Goal: Book appointment/travel/reservation

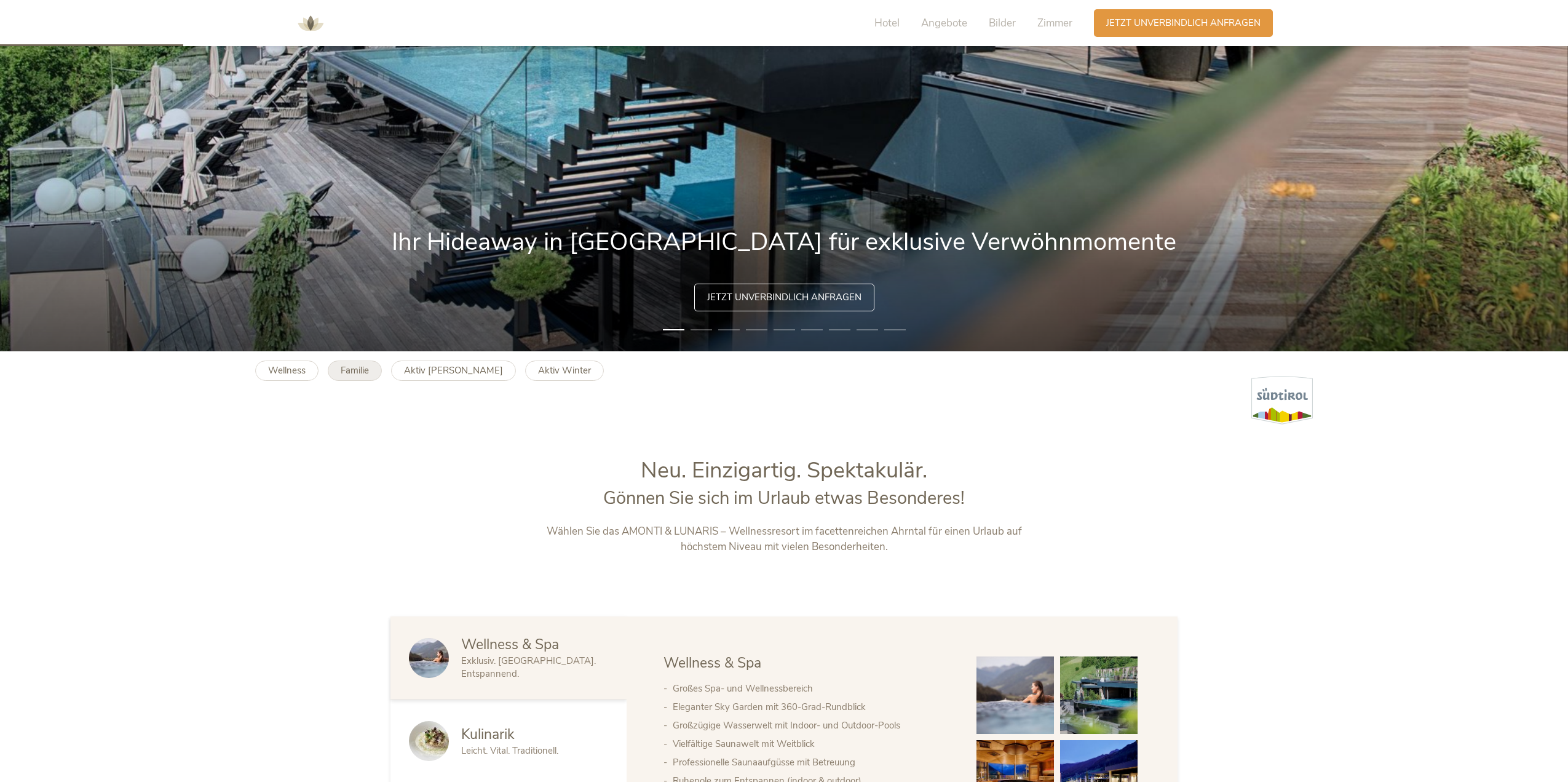
click at [362, 372] on b "Familie" at bounding box center [355, 370] width 29 height 12
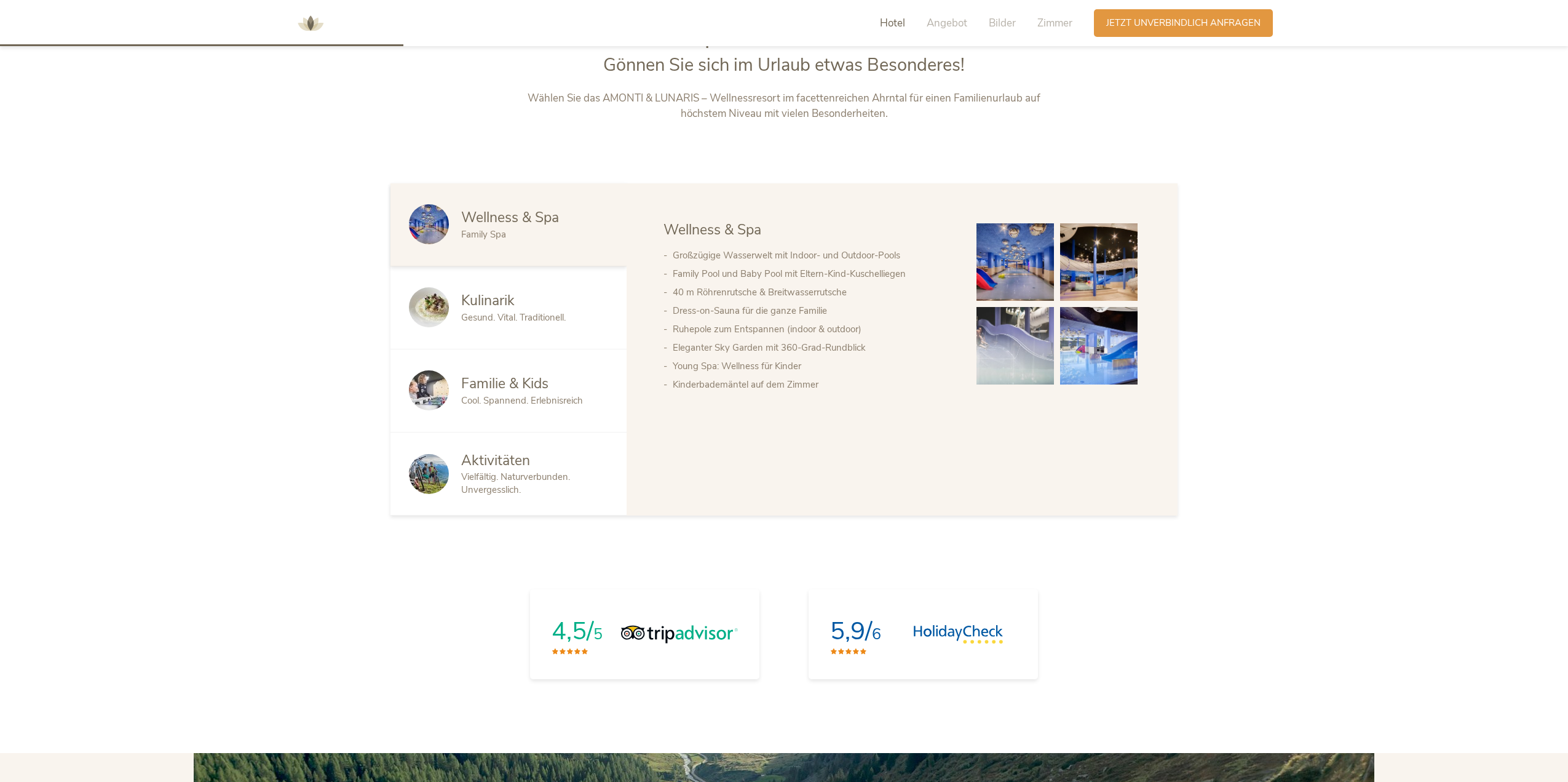
scroll to position [923, 0]
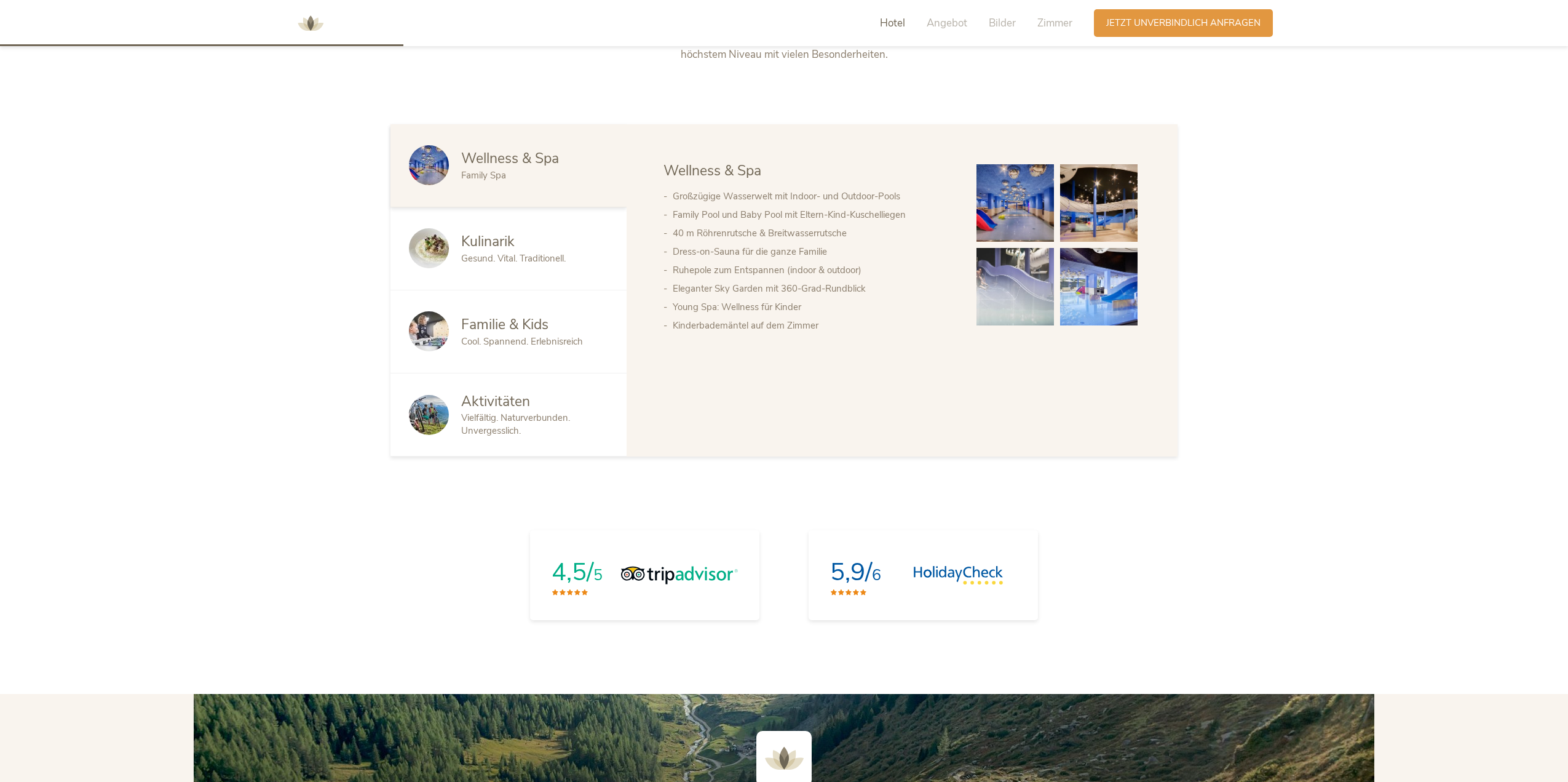
click at [503, 411] on span "Aktivitäten" at bounding box center [495, 401] width 69 height 19
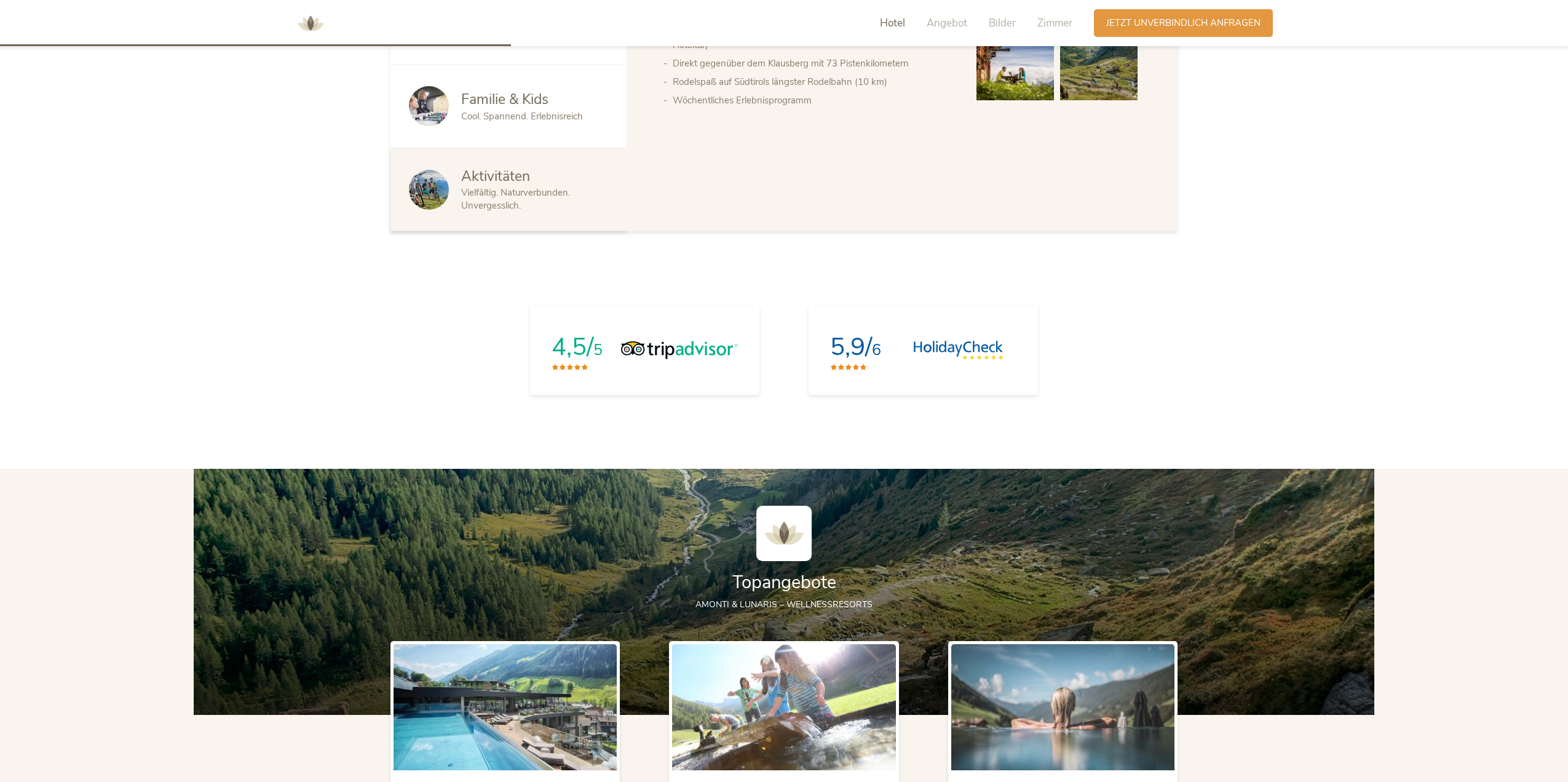
scroll to position [1169, 0]
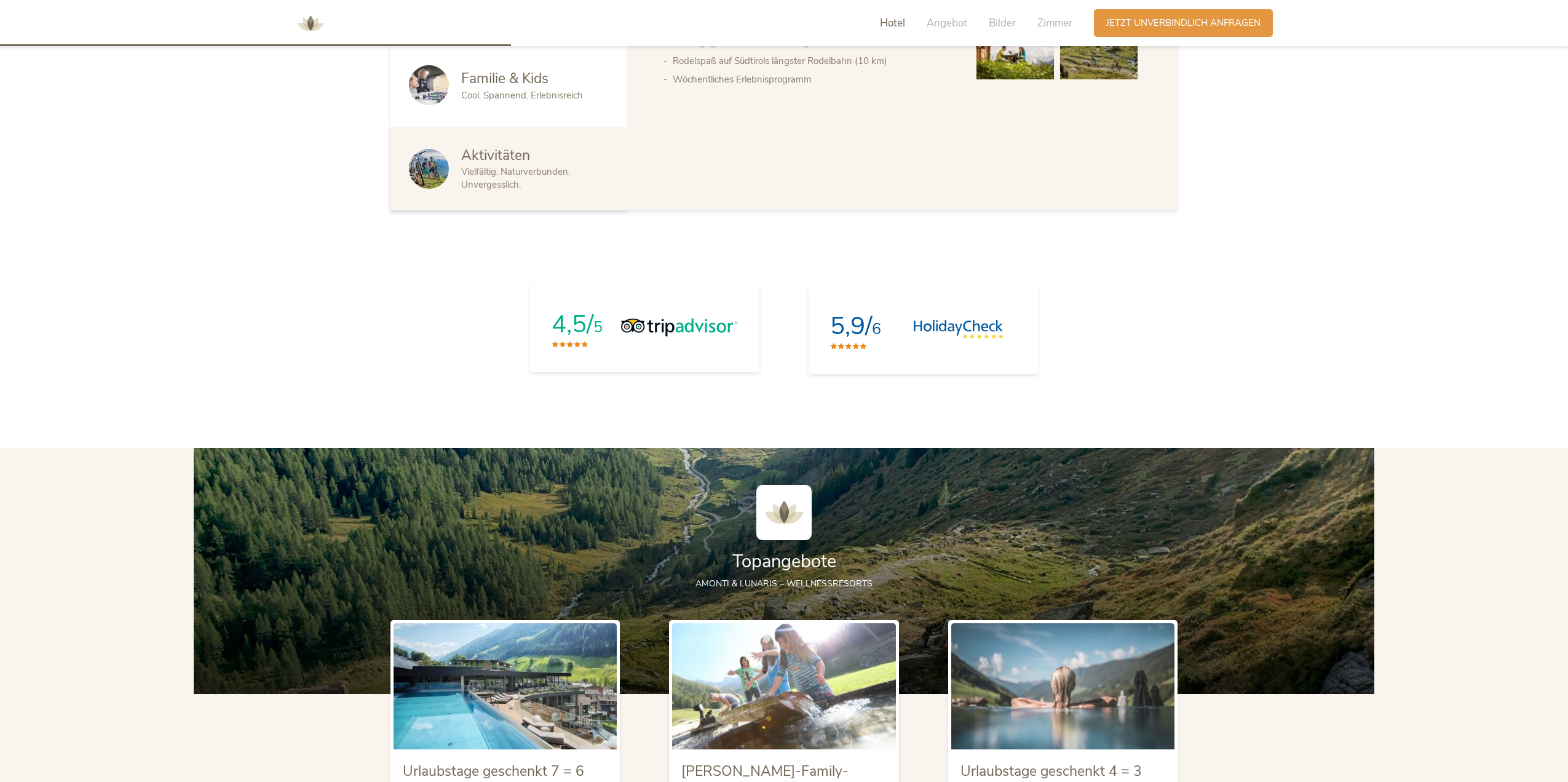
click at [582, 328] on span "4,5/" at bounding box center [572, 324] width 42 height 34
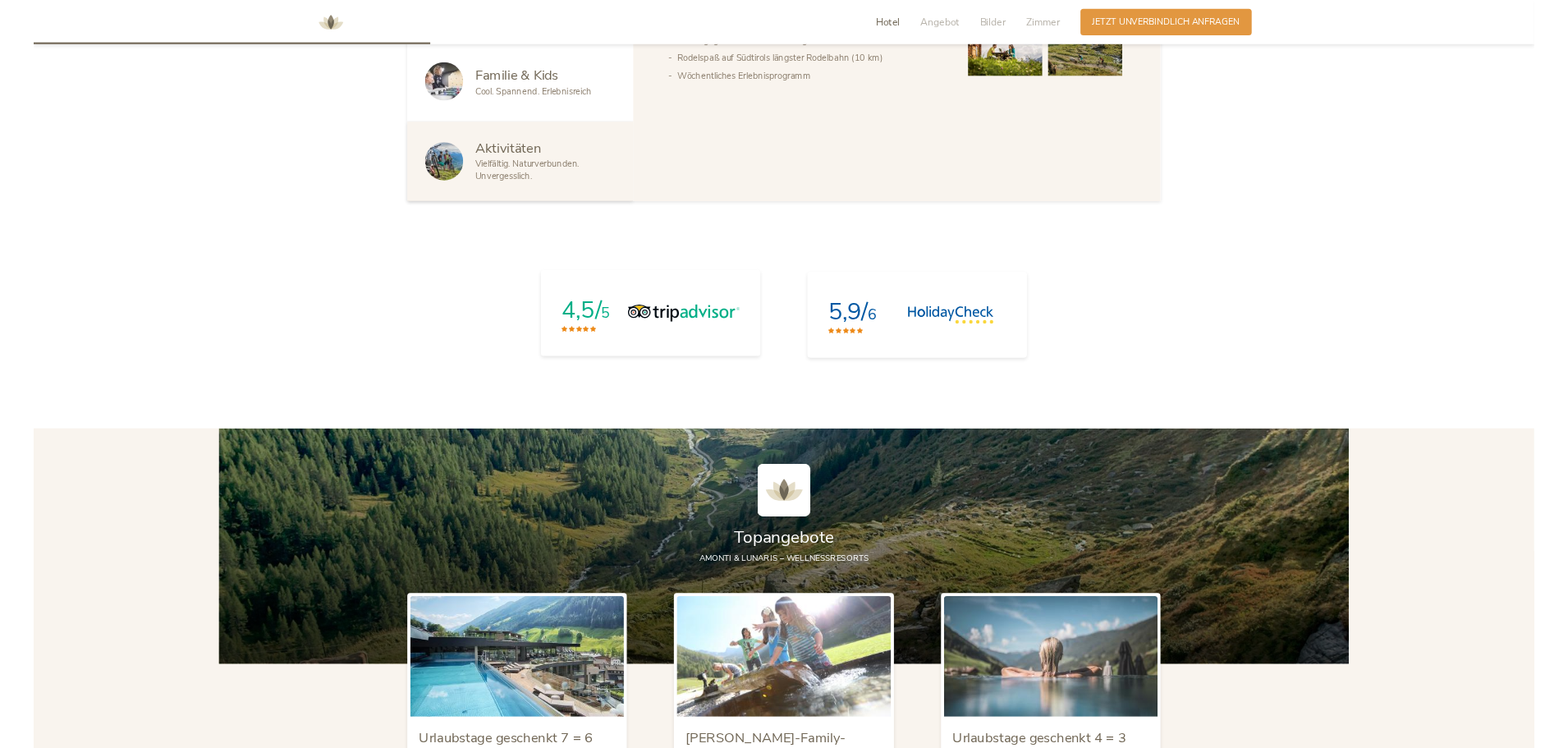
scroll to position [1264, 0]
